Goal: Transaction & Acquisition: Purchase product/service

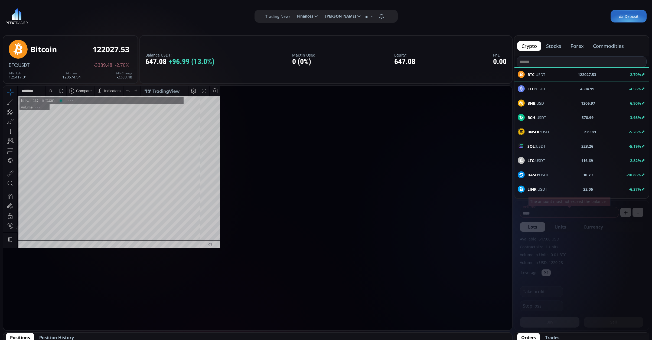
scroll to position [77, 0]
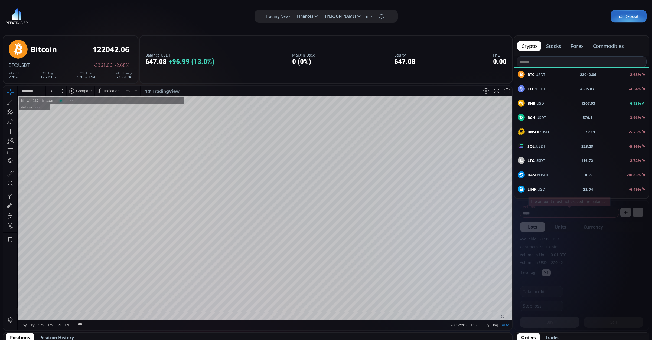
scroll to position [77, 0]
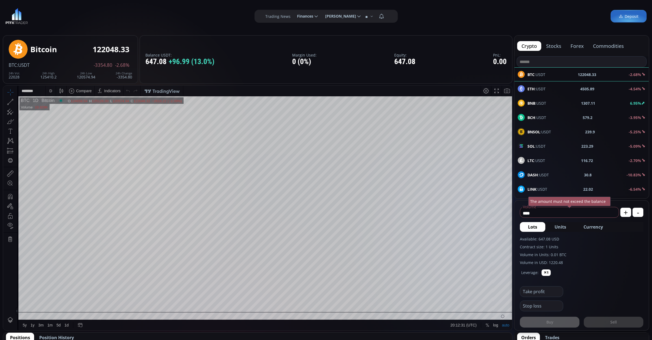
click at [592, 102] on b "1307.11" at bounding box center [588, 103] width 14 height 6
click at [49, 91] on div "D" at bounding box center [50, 91] width 3 height 4
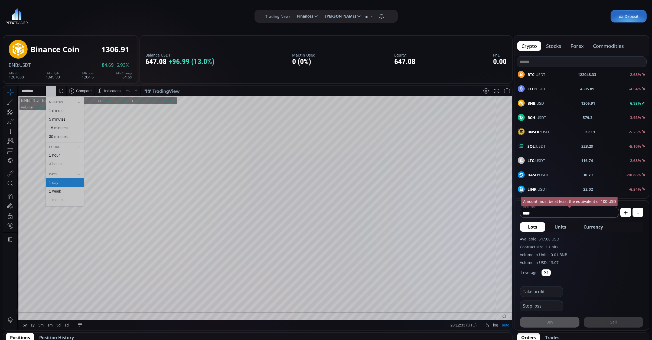
click at [55, 111] on div "1 minute" at bounding box center [56, 111] width 15 height 4
click at [601, 226] on span "Currency" at bounding box center [593, 227] width 19 height 6
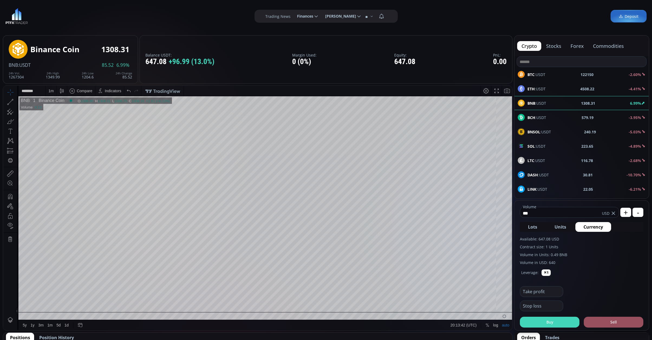
type input "***"
click at [553, 321] on button "Buy" at bounding box center [550, 322] width 60 height 11
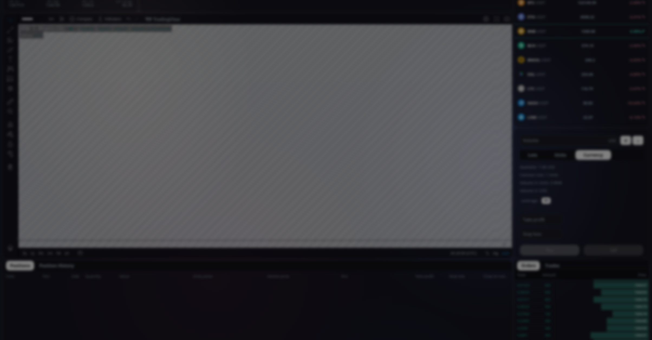
scroll to position [108, 0]
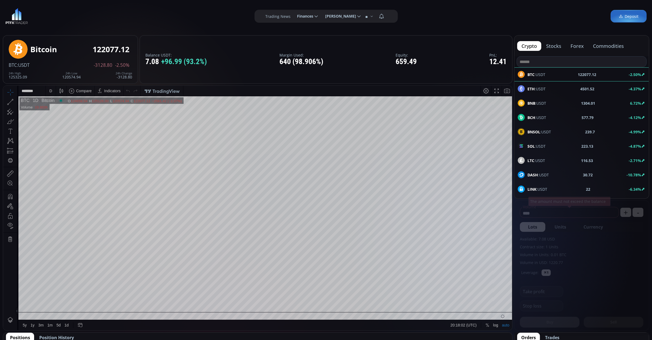
scroll to position [72, 0]
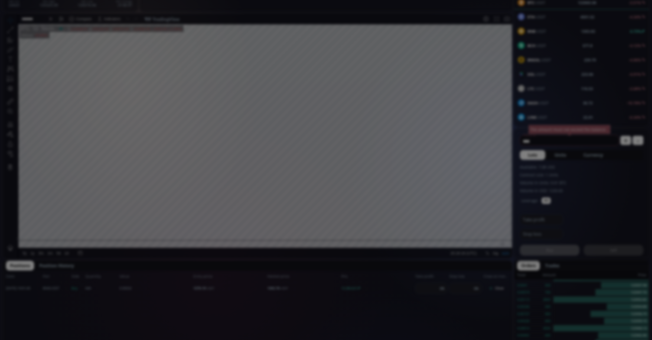
click at [375, 270] on div "**********" at bounding box center [326, 316] width 652 height 777
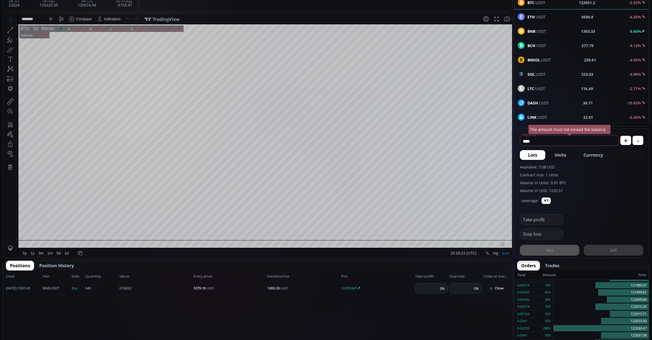
scroll to position [36, 0]
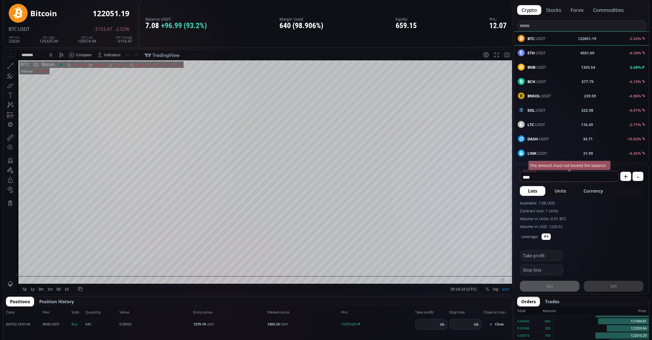
click at [537, 67] on span "BNB :USDT" at bounding box center [537, 67] width 19 height 6
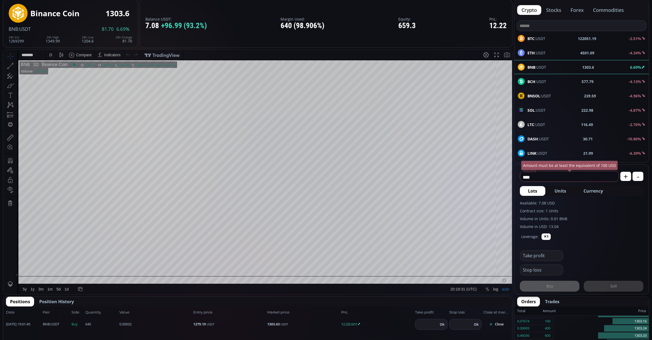
click at [54, 57] on div "D" at bounding box center [51, 55] width 10 height 10
click at [60, 80] on div "5 minutes" at bounding box center [65, 83] width 38 height 9
click at [31, 41] on div "24h Vol. 1269309 24h High 1349.99 24h Low 1204.6 24h Change 81.73" at bounding box center [70, 39] width 123 height 7
click at [54, 56] on div "5 m" at bounding box center [51, 55] width 11 height 10
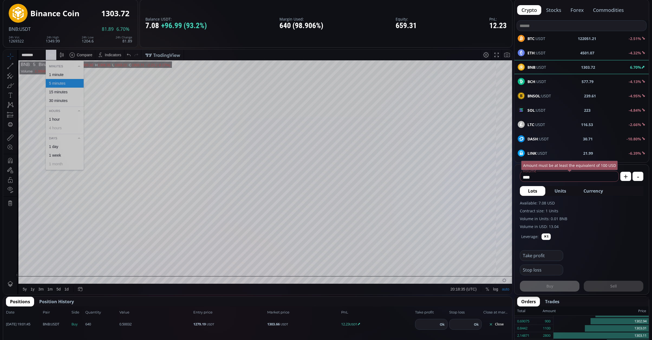
click at [53, 73] on div "1 minute" at bounding box center [56, 75] width 15 height 4
